Goal: Transaction & Acquisition: Purchase product/service

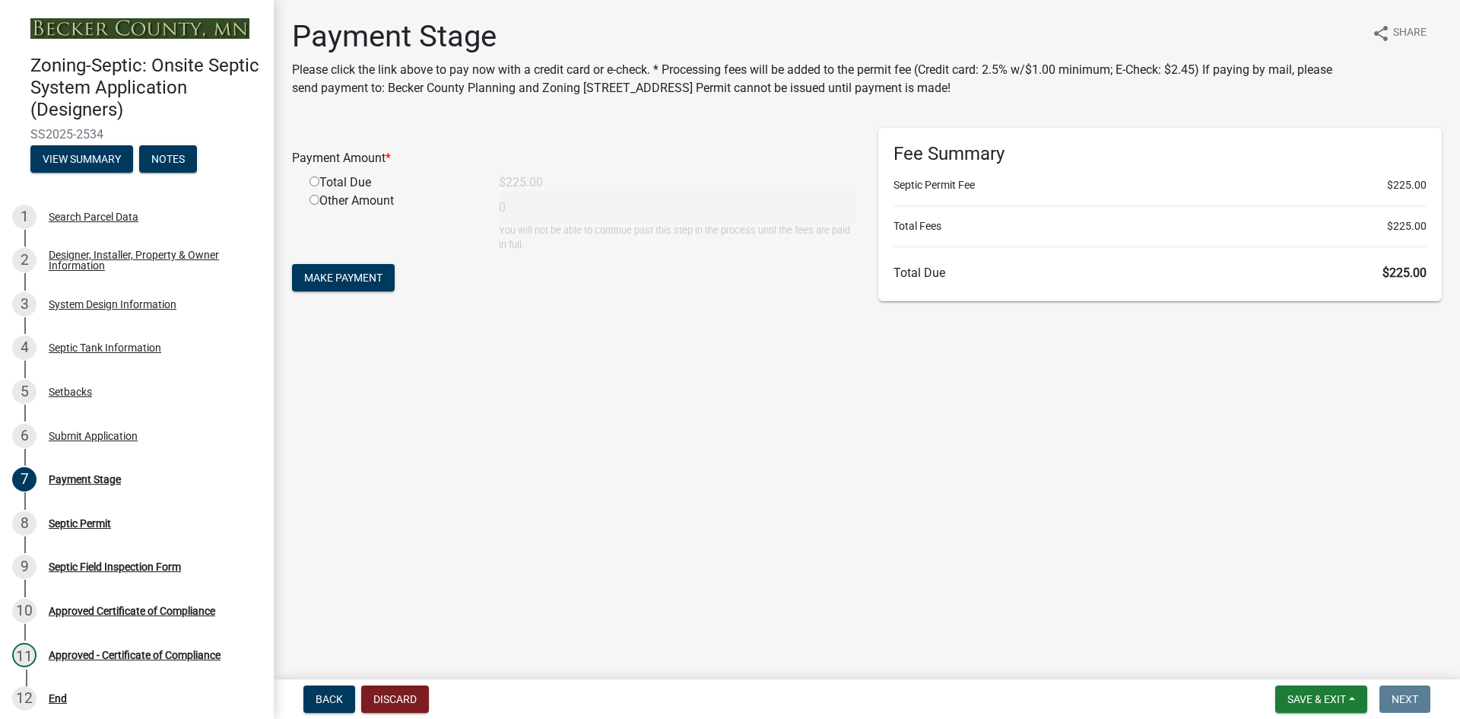
click at [313, 184] on input "radio" at bounding box center [315, 181] width 10 height 10
radio input "true"
type input "225"
click at [343, 282] on span "Make Payment" at bounding box center [343, 278] width 78 height 12
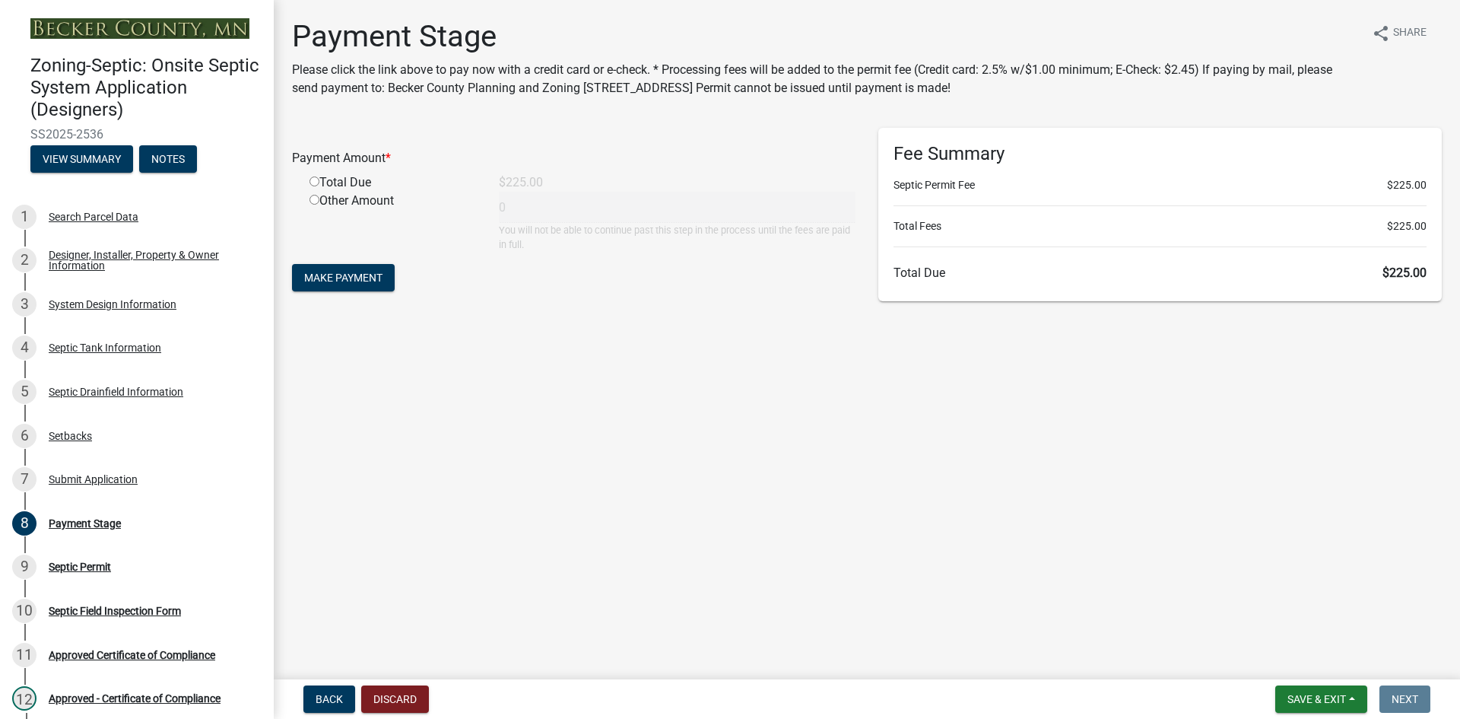
click at [314, 183] on input "radio" at bounding box center [315, 181] width 10 height 10
radio input "true"
type input "225"
click at [380, 269] on button "Make Payment" at bounding box center [343, 277] width 103 height 27
